Goal: Task Accomplishment & Management: Manage account settings

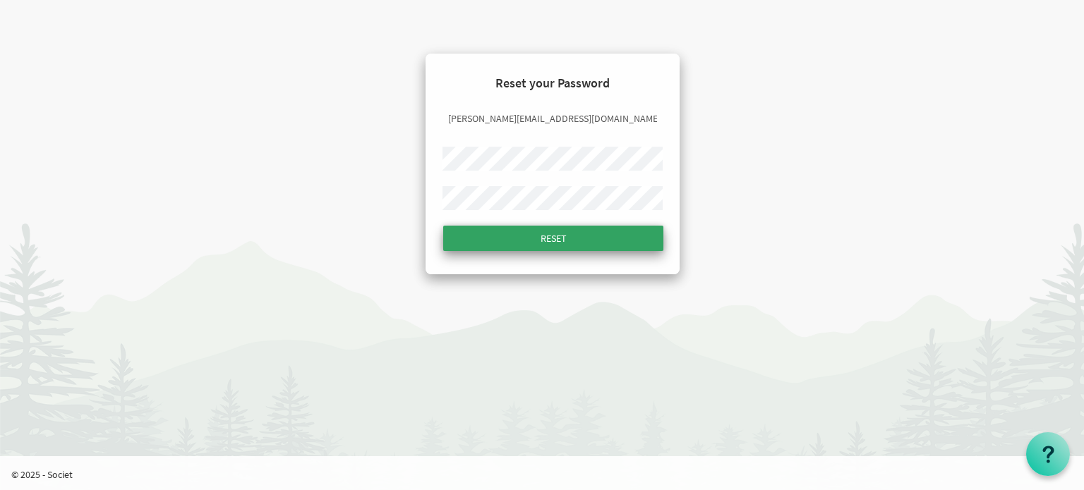
click at [539, 236] on input "Reset" at bounding box center [553, 238] width 220 height 25
click at [560, 242] on input "Reset" at bounding box center [553, 238] width 220 height 25
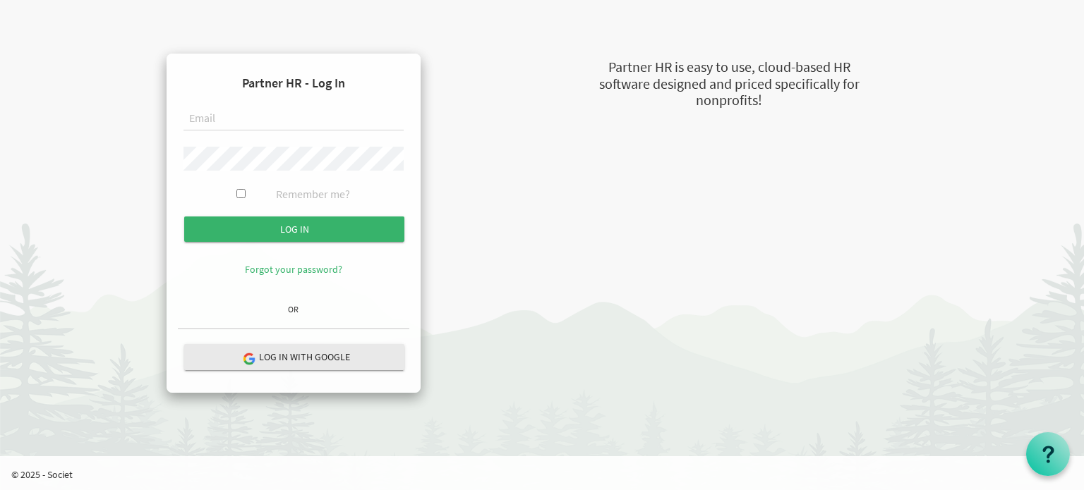
click at [268, 113] on input "text" at bounding box center [293, 119] width 220 height 24
type input "[PERSON_NAME][EMAIL_ADDRESS][DOMAIN_NAME]"
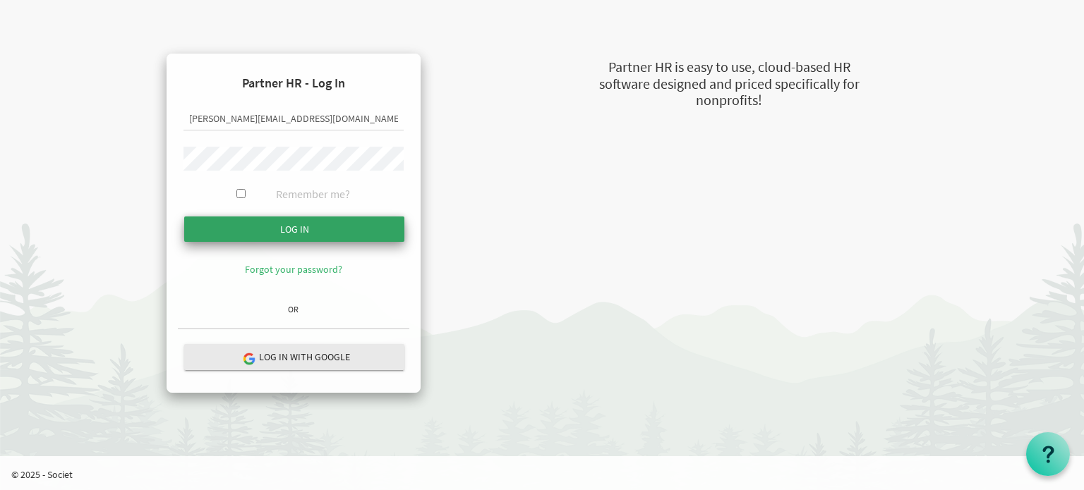
click at [275, 227] on input "submit" at bounding box center [294, 229] width 220 height 25
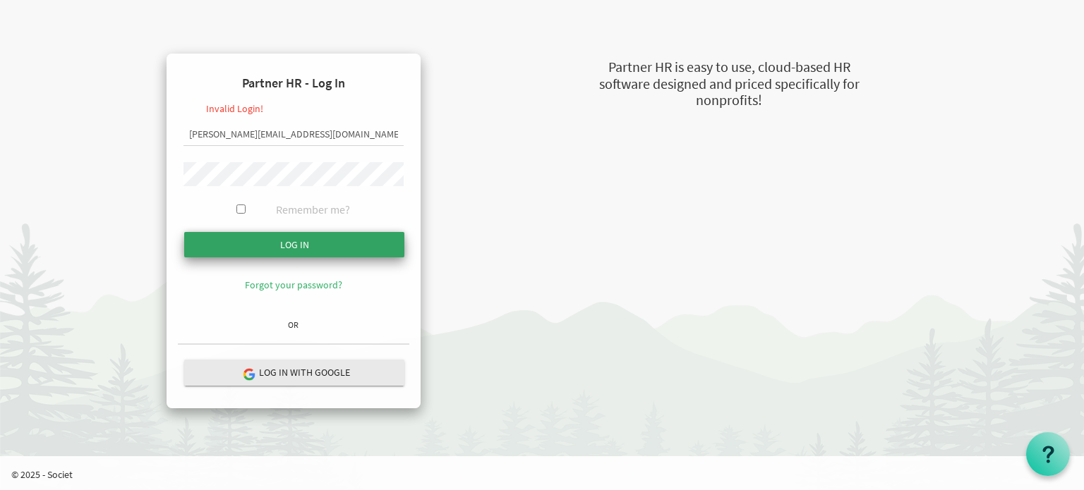
click at [289, 241] on input "Log in" at bounding box center [294, 244] width 220 height 25
